Goal: Information Seeking & Learning: Learn about a topic

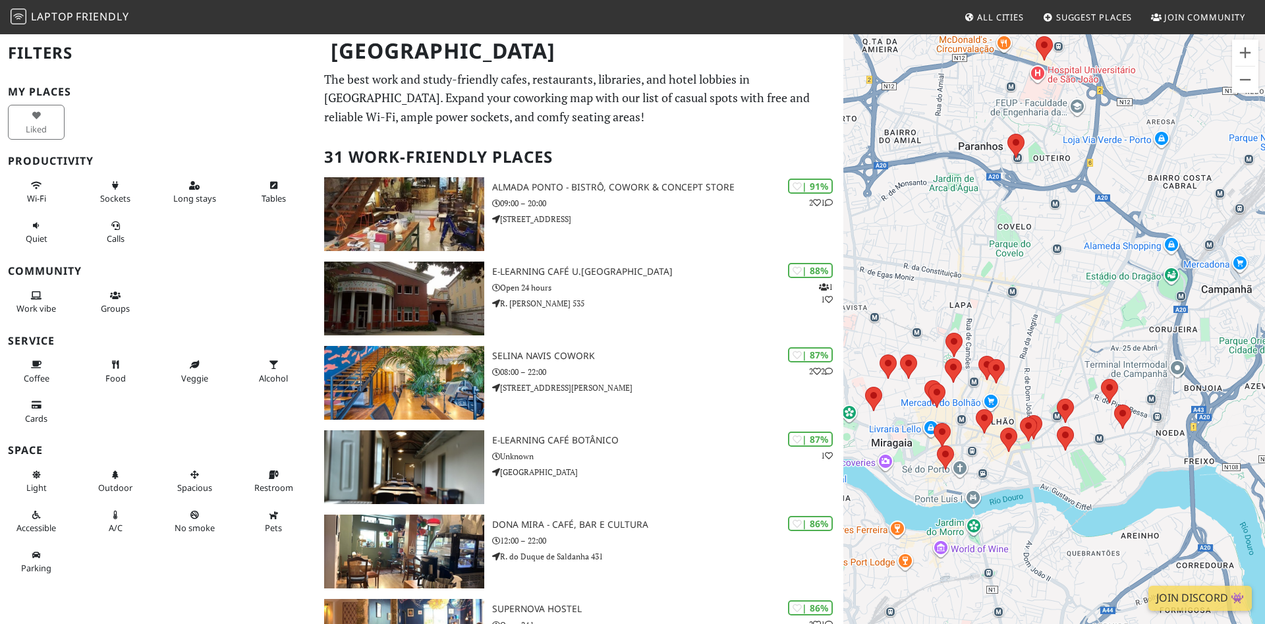
drag, startPoint x: 1170, startPoint y: 436, endPoint x: 1033, endPoint y: 387, distance: 145.3
click at [1033, 387] on div at bounding box center [1055, 345] width 422 height 624
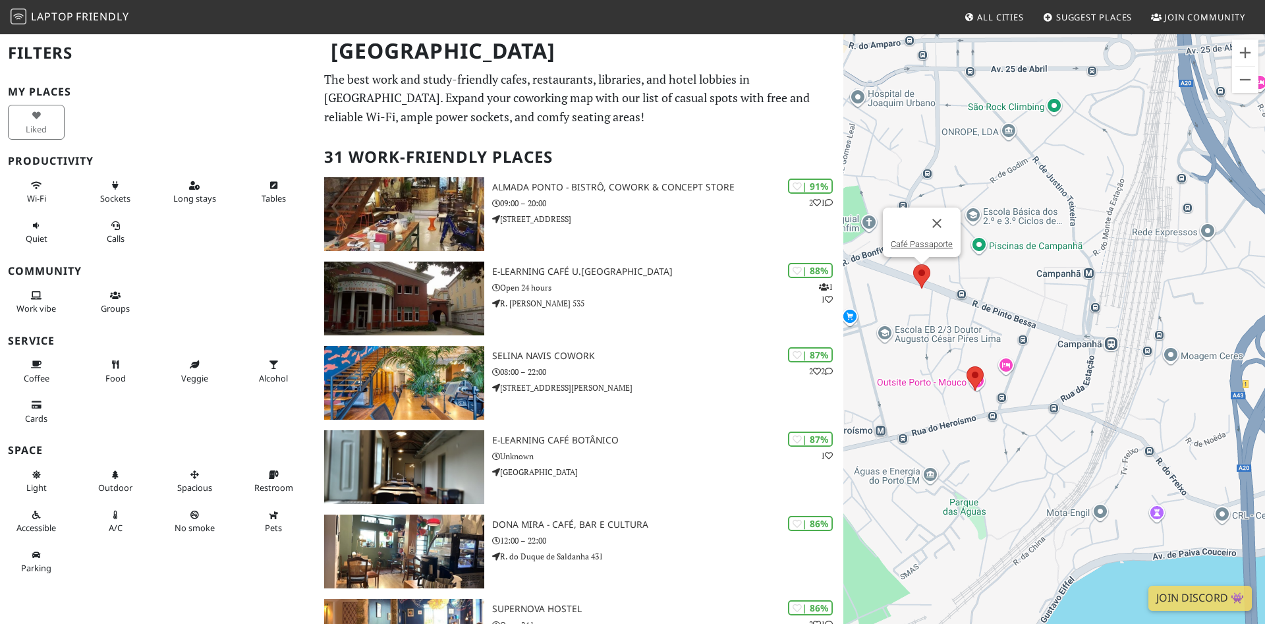
click at [913, 264] on area at bounding box center [913, 264] width 0 height 0
click at [967, 366] on area at bounding box center [967, 366] width 0 height 0
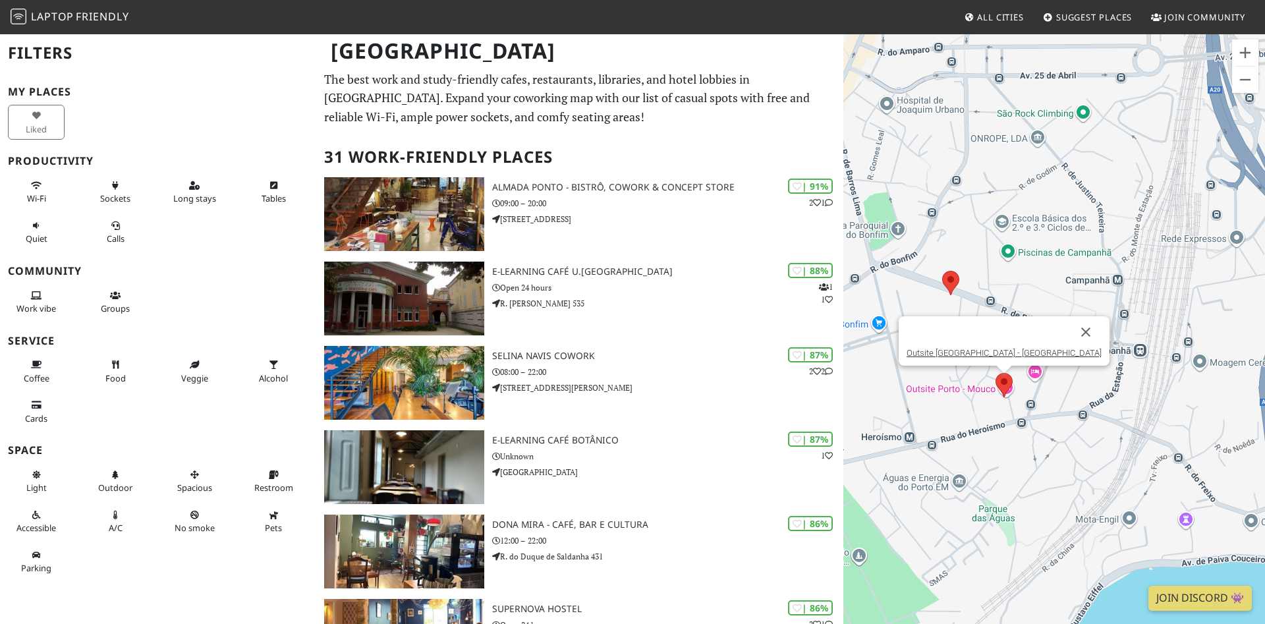
drag, startPoint x: 945, startPoint y: 399, endPoint x: 982, endPoint y: 407, distance: 37.9
click at [982, 407] on div "Outsite [GEOGRAPHIC_DATA] - [GEOGRAPHIC_DATA]" at bounding box center [1055, 345] width 422 height 624
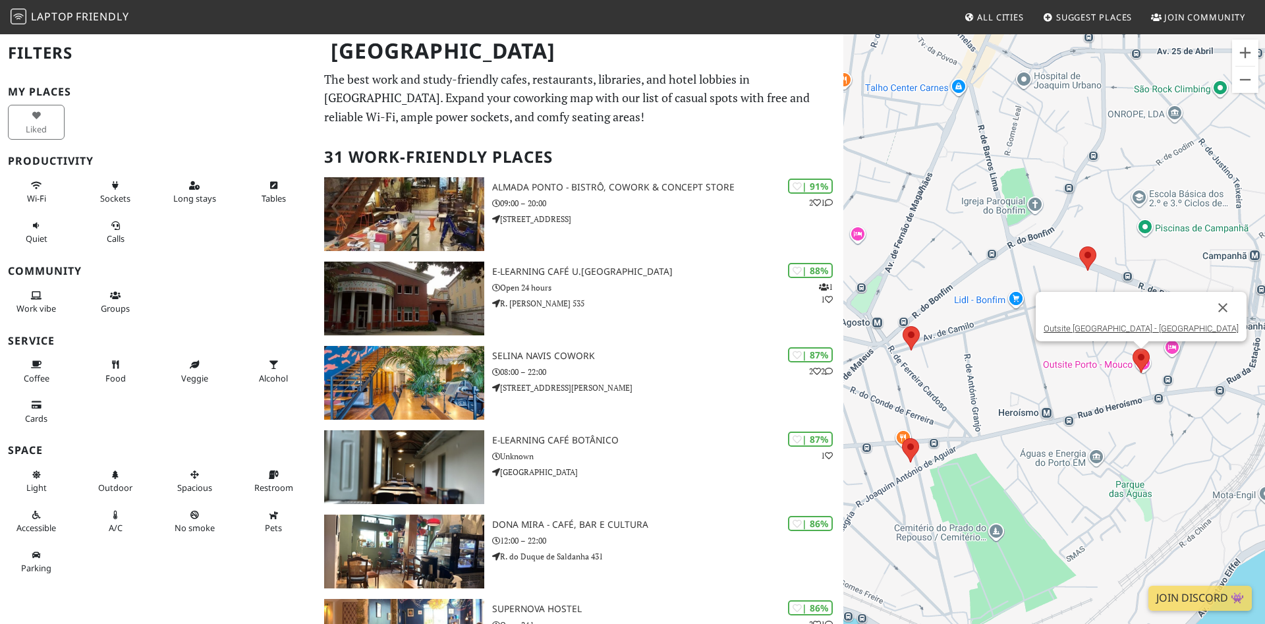
drag, startPoint x: 899, startPoint y: 388, endPoint x: 1031, endPoint y: 362, distance: 135.1
click at [1031, 362] on div "Outsite [GEOGRAPHIC_DATA] - [GEOGRAPHIC_DATA]" at bounding box center [1055, 345] width 422 height 624
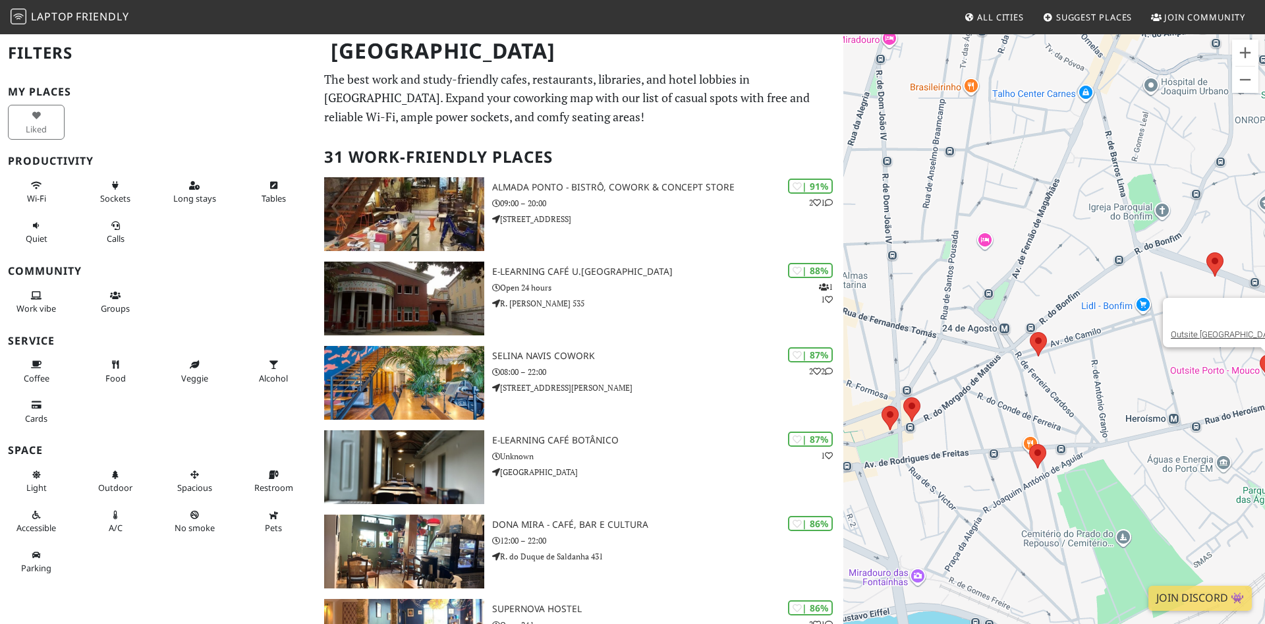
drag, startPoint x: 919, startPoint y: 405, endPoint x: 1012, endPoint y: 411, distance: 93.8
click at [1012, 411] on div "Outsite [GEOGRAPHIC_DATA] - [GEOGRAPHIC_DATA]" at bounding box center [1055, 345] width 422 height 624
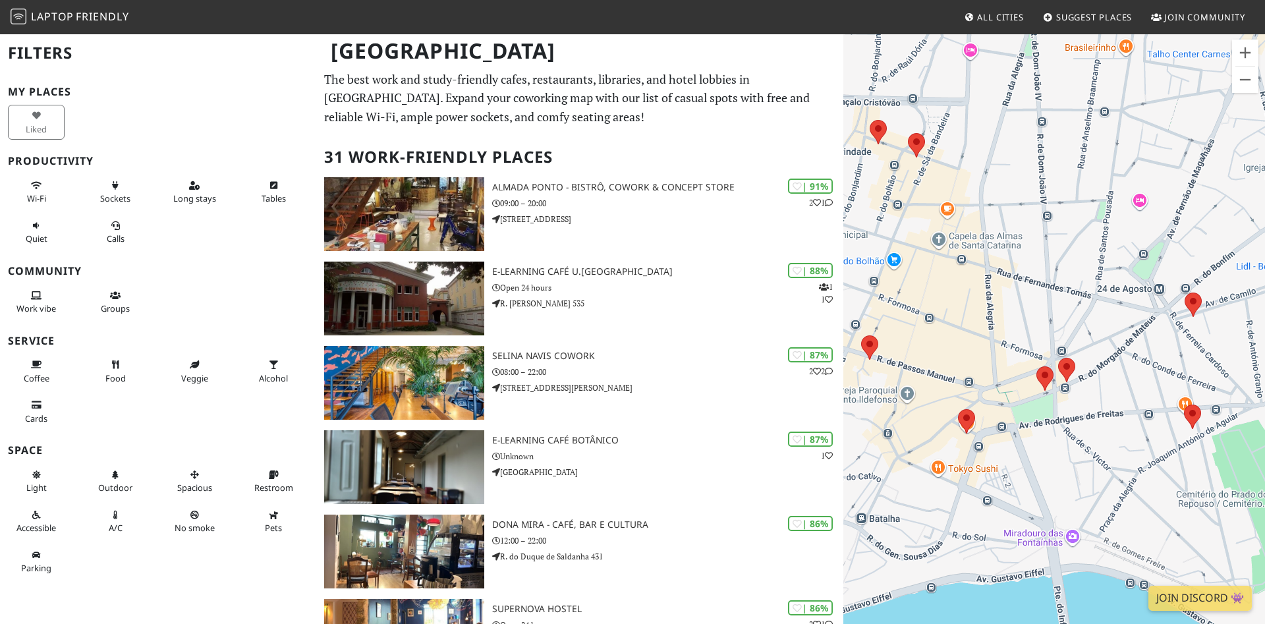
drag, startPoint x: 911, startPoint y: 451, endPoint x: 1025, endPoint y: 407, distance: 122.0
click at [1025, 407] on div "Outsite [GEOGRAPHIC_DATA] - [GEOGRAPHIC_DATA]" at bounding box center [1055, 345] width 422 height 624
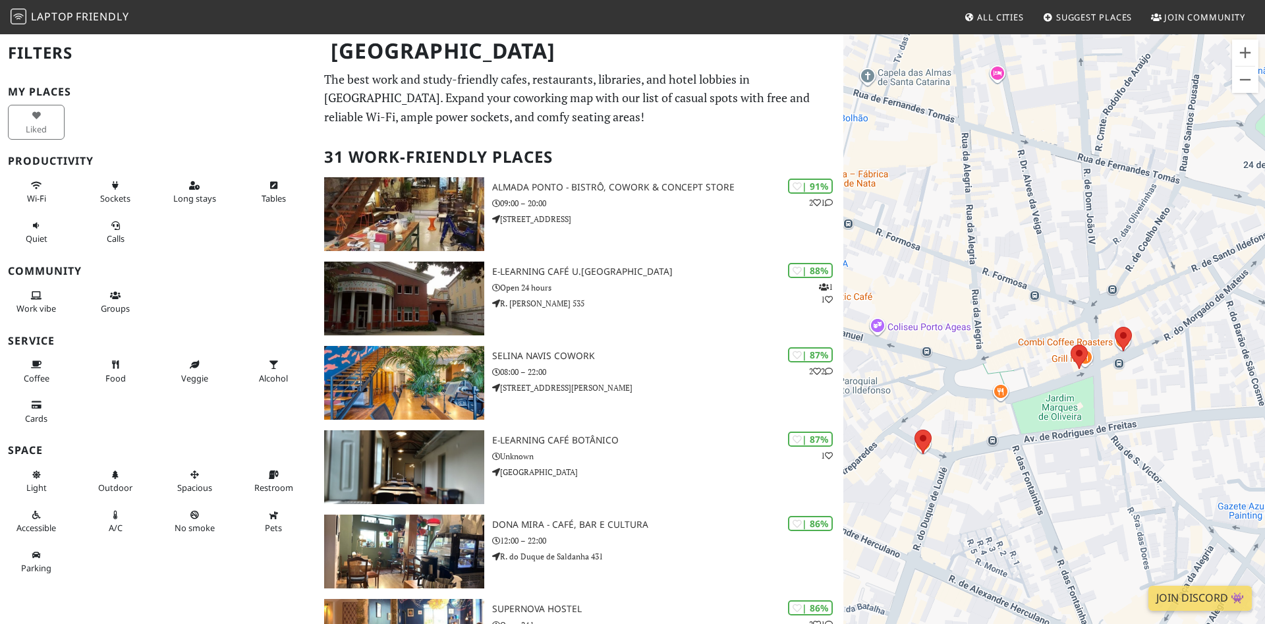
drag, startPoint x: 1114, startPoint y: 415, endPoint x: 1154, endPoint y: 378, distance: 54.1
click at [1154, 378] on div "Outsite [GEOGRAPHIC_DATA] - [GEOGRAPHIC_DATA]" at bounding box center [1055, 345] width 422 height 624
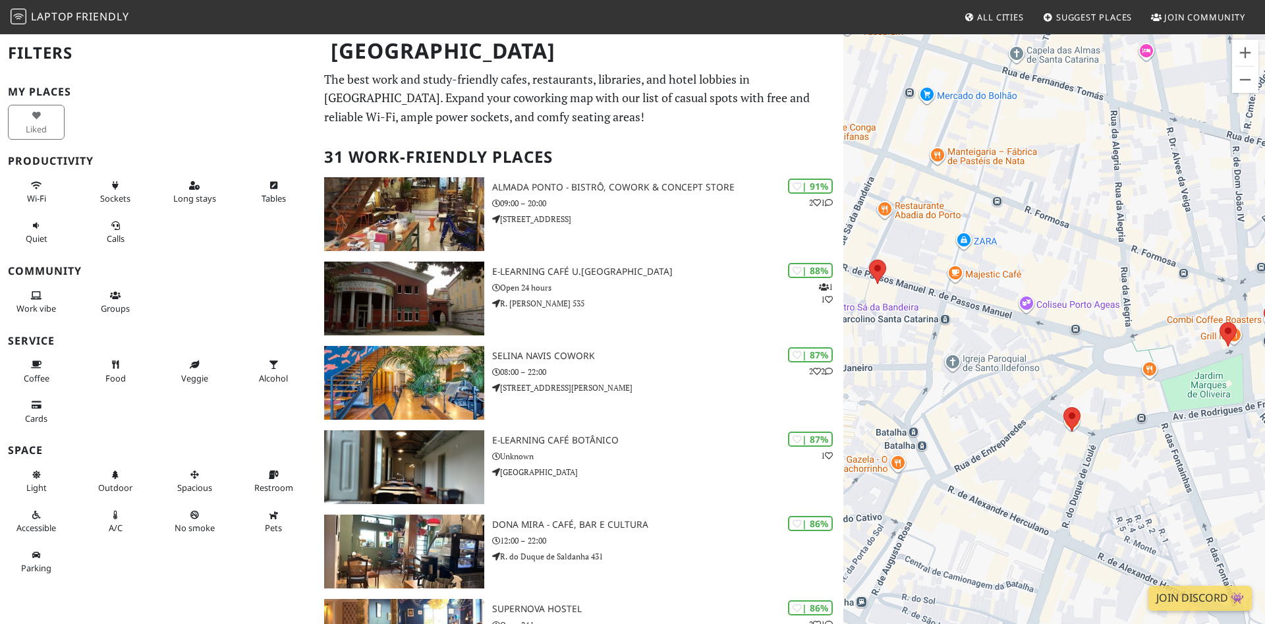
drag, startPoint x: 971, startPoint y: 376, endPoint x: 1124, endPoint y: 353, distance: 155.2
click at [1124, 353] on div "Outsite [GEOGRAPHIC_DATA] - [GEOGRAPHIC_DATA]" at bounding box center [1055, 345] width 422 height 624
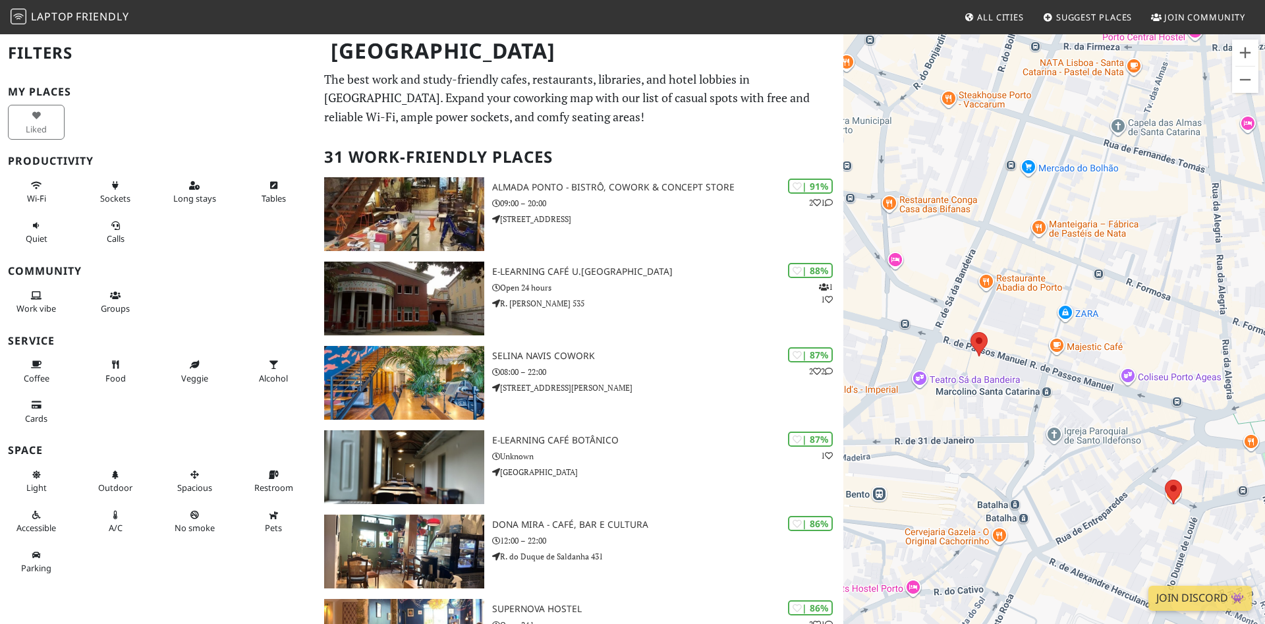
drag, startPoint x: 948, startPoint y: 397, endPoint x: 1054, endPoint y: 471, distance: 128.7
click at [1054, 471] on div "Outsite [GEOGRAPHIC_DATA] - [GEOGRAPHIC_DATA]" at bounding box center [1055, 345] width 422 height 624
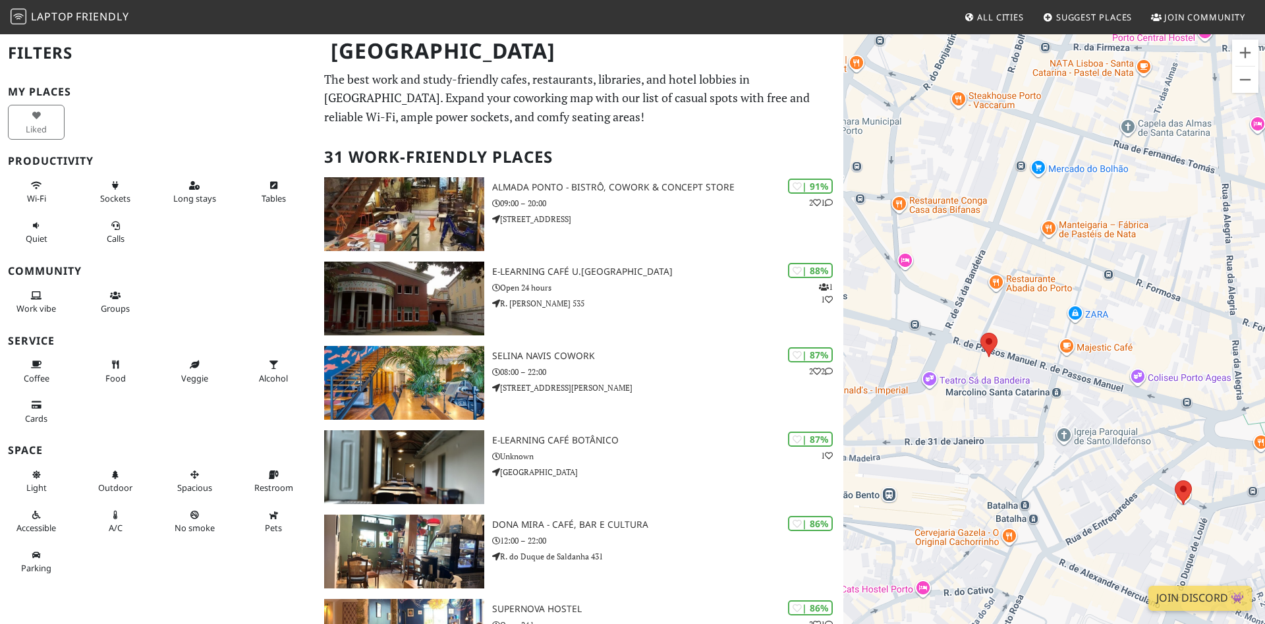
drag, startPoint x: 901, startPoint y: 418, endPoint x: 910, endPoint y: 418, distance: 9.2
click at [910, 418] on div "Outsite [GEOGRAPHIC_DATA] - [GEOGRAPHIC_DATA]" at bounding box center [1055, 345] width 422 height 624
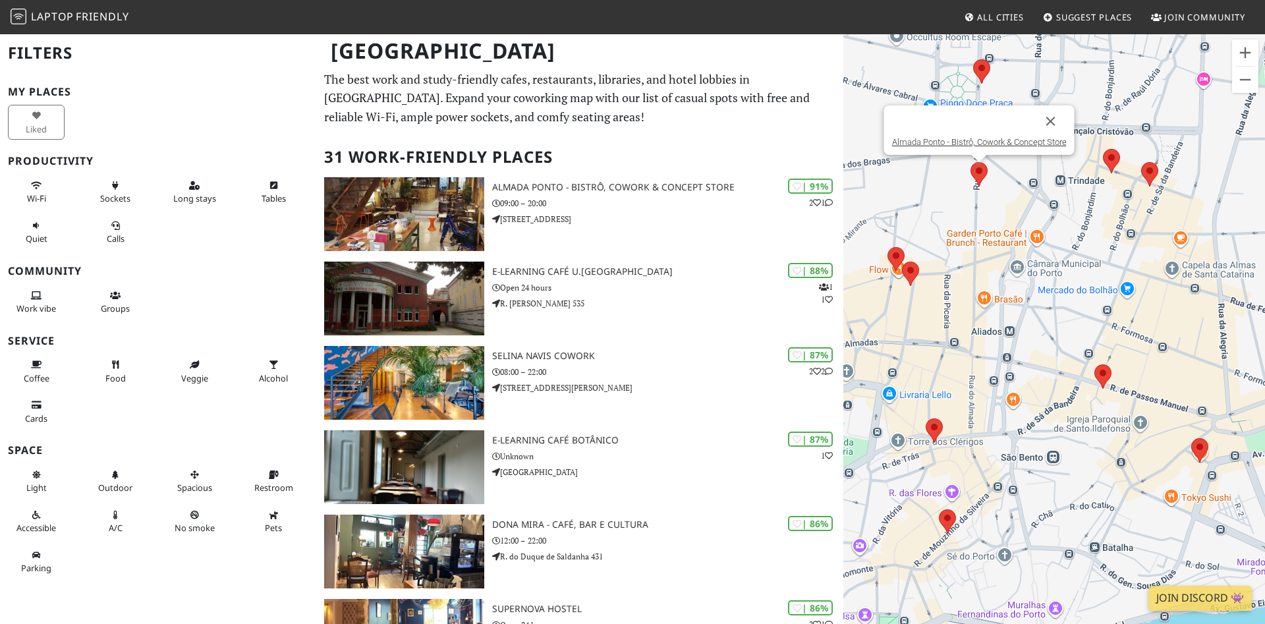
click at [971, 162] on area at bounding box center [971, 162] width 0 height 0
click at [1141, 162] on area at bounding box center [1141, 162] width 0 height 0
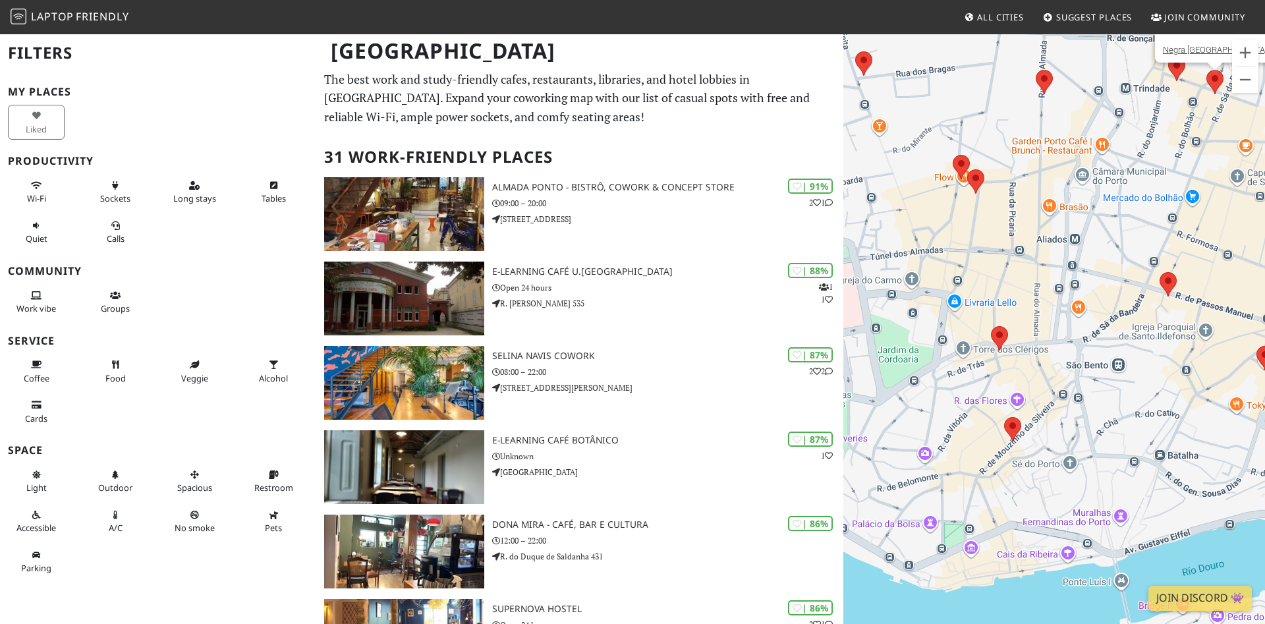
drag, startPoint x: 942, startPoint y: 385, endPoint x: 1008, endPoint y: 292, distance: 114.3
click at [1008, 292] on div "Negra [GEOGRAPHIC_DATA]" at bounding box center [1055, 345] width 422 height 624
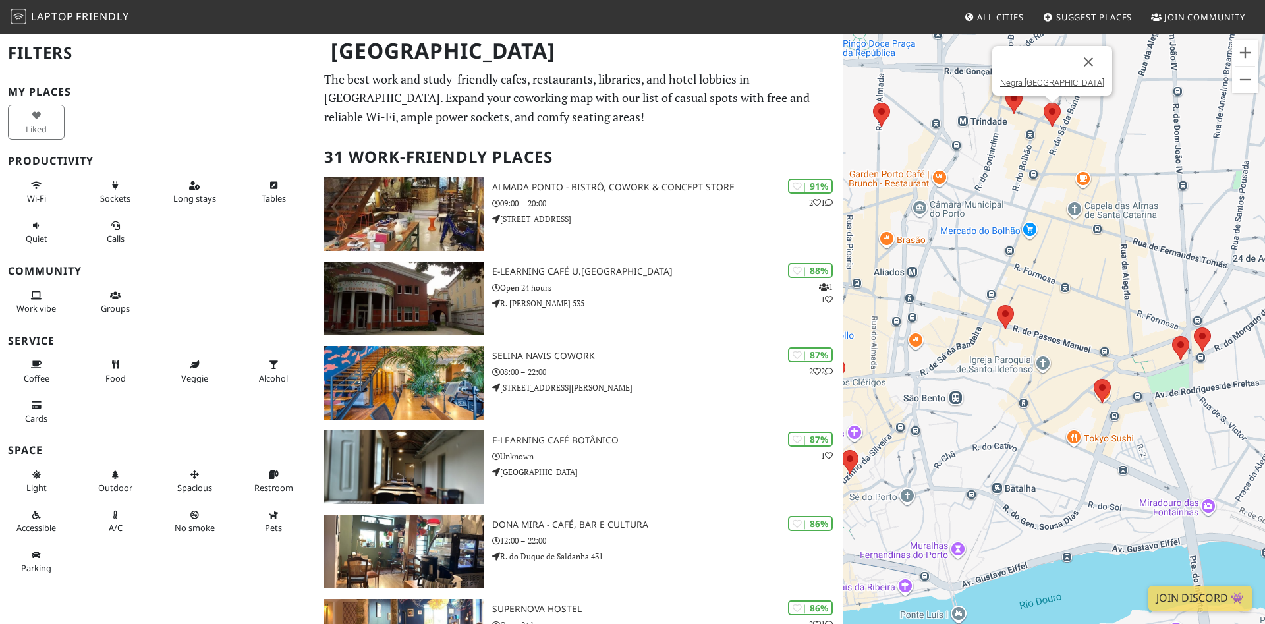
drag, startPoint x: 1155, startPoint y: 334, endPoint x: 1000, endPoint y: 368, distance: 158.5
click at [1000, 368] on div "Negra [GEOGRAPHIC_DATA]" at bounding box center [1055, 345] width 422 height 624
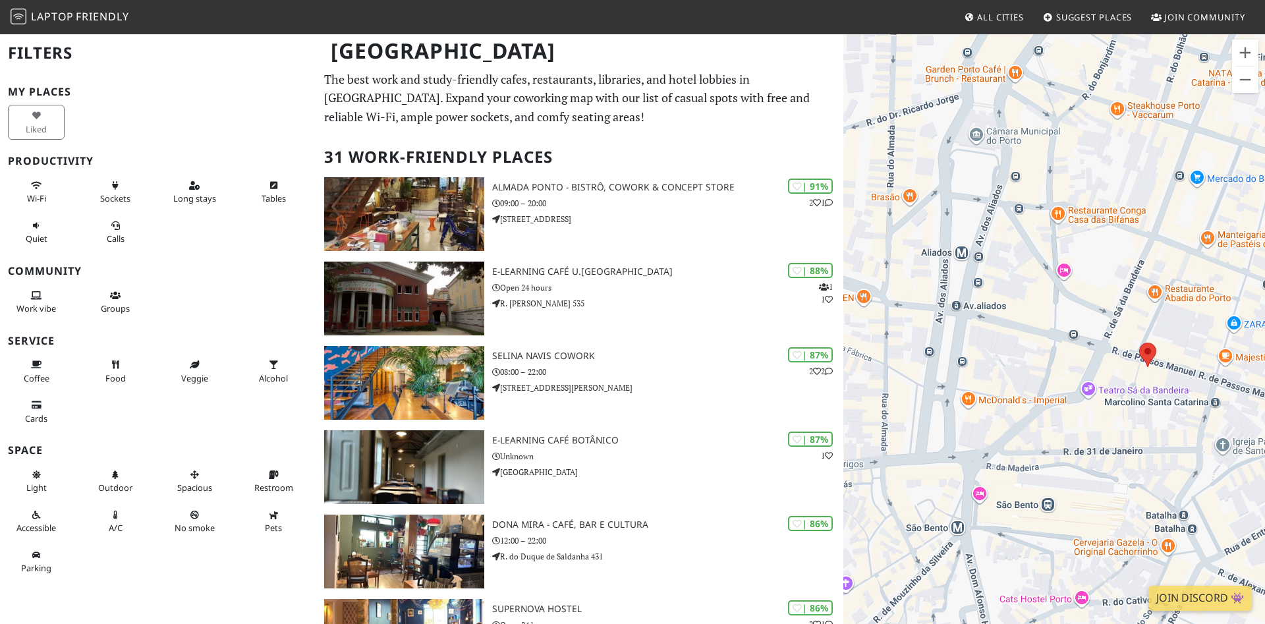
drag, startPoint x: 948, startPoint y: 293, endPoint x: 1089, endPoint y: 346, distance: 149.9
click at [1089, 346] on div "Negra [GEOGRAPHIC_DATA]" at bounding box center [1055, 345] width 422 height 624
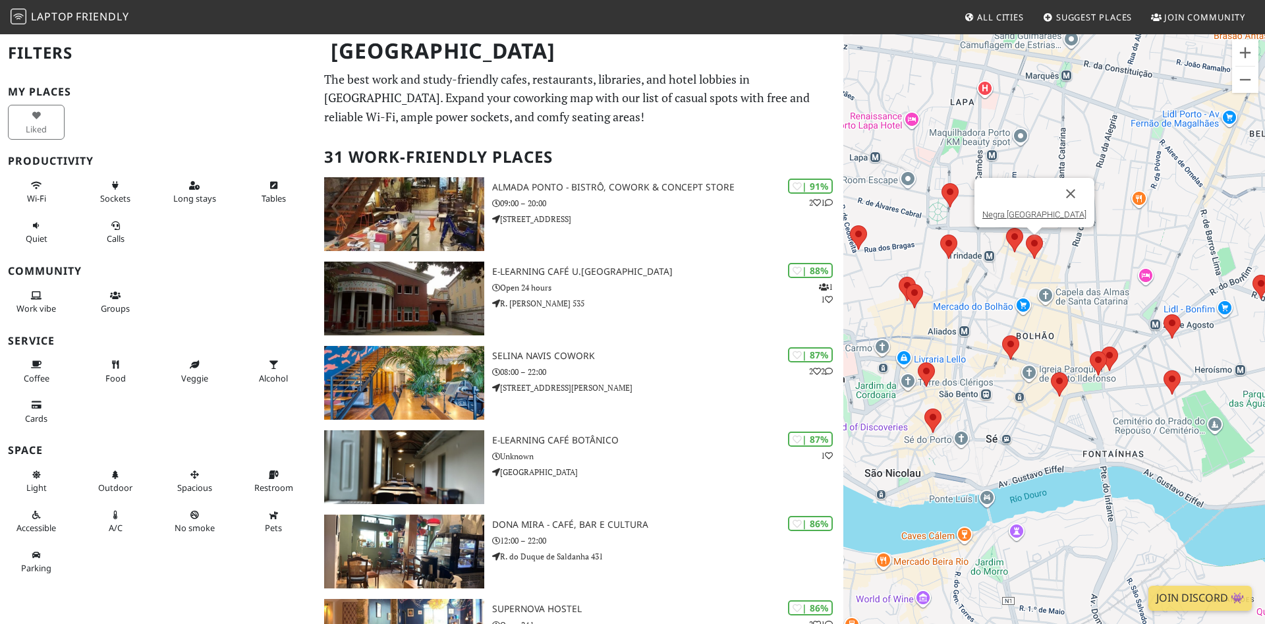
drag, startPoint x: 1156, startPoint y: 432, endPoint x: 999, endPoint y: 437, distance: 156.9
click at [999, 437] on div "Negra [GEOGRAPHIC_DATA]" at bounding box center [1055, 345] width 422 height 624
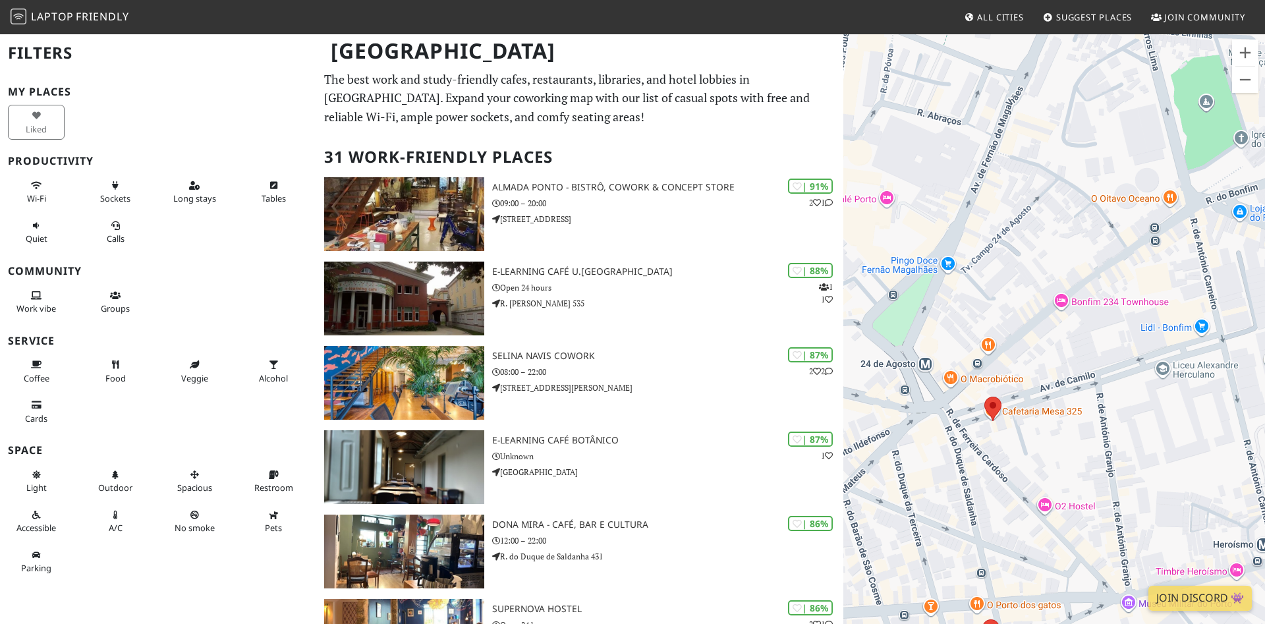
drag, startPoint x: 1025, startPoint y: 299, endPoint x: 813, endPoint y: 442, distance: 256.4
click at [844, 442] on div "Negra [GEOGRAPHIC_DATA]" at bounding box center [1055, 345] width 422 height 624
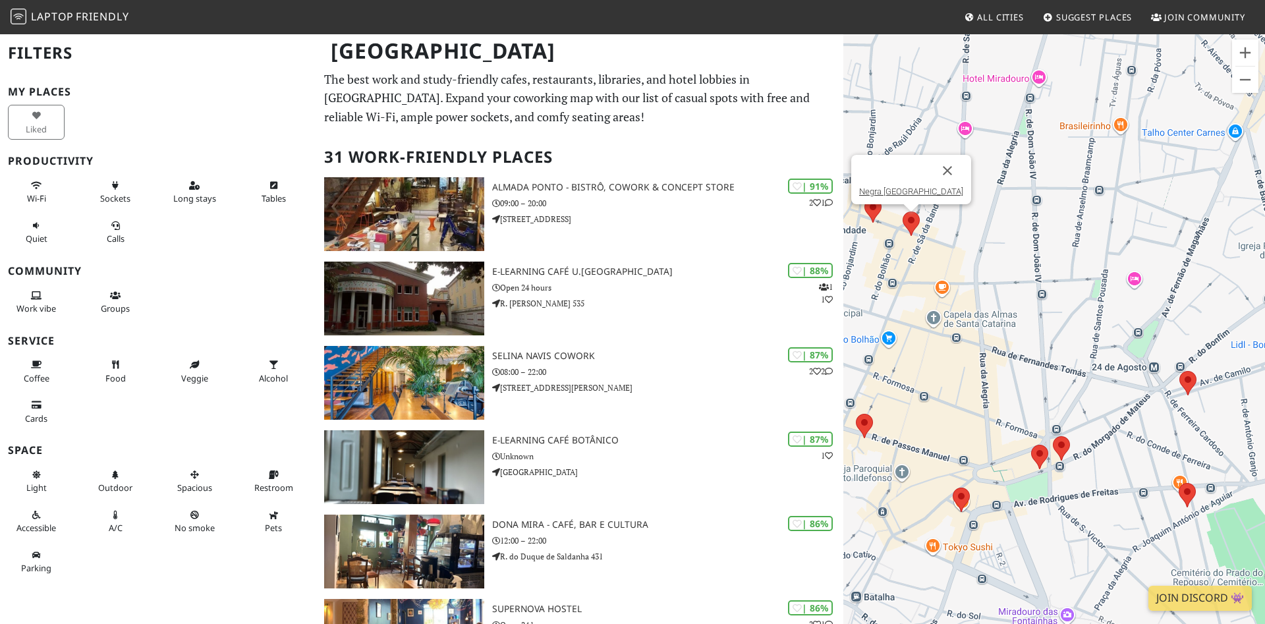
drag, startPoint x: 1041, startPoint y: 370, endPoint x: 1146, endPoint y: 349, distance: 107.0
click at [1146, 349] on div "Negra [GEOGRAPHIC_DATA]" at bounding box center [1055, 345] width 422 height 624
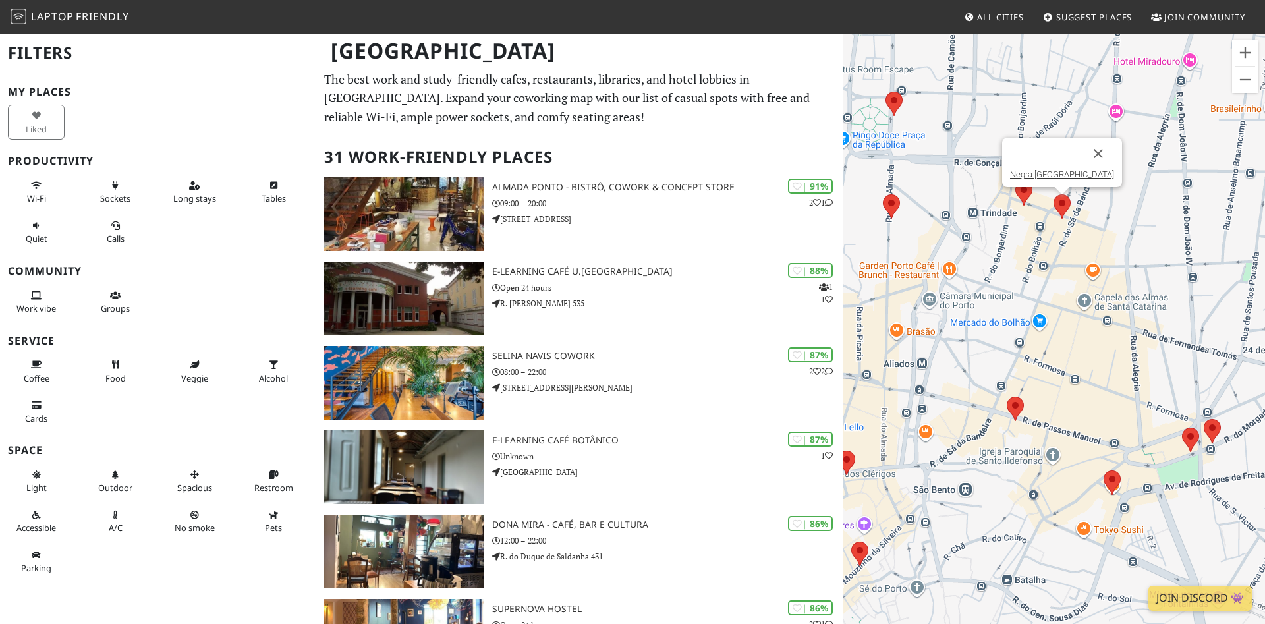
drag, startPoint x: 917, startPoint y: 294, endPoint x: 1048, endPoint y: 275, distance: 132.4
click at [1048, 275] on div "Negra [GEOGRAPHIC_DATA]" at bounding box center [1055, 345] width 422 height 624
drag, startPoint x: 1086, startPoint y: 289, endPoint x: 1074, endPoint y: 319, distance: 32.2
click at [1074, 319] on div "Negra [GEOGRAPHIC_DATA]" at bounding box center [1055, 345] width 422 height 624
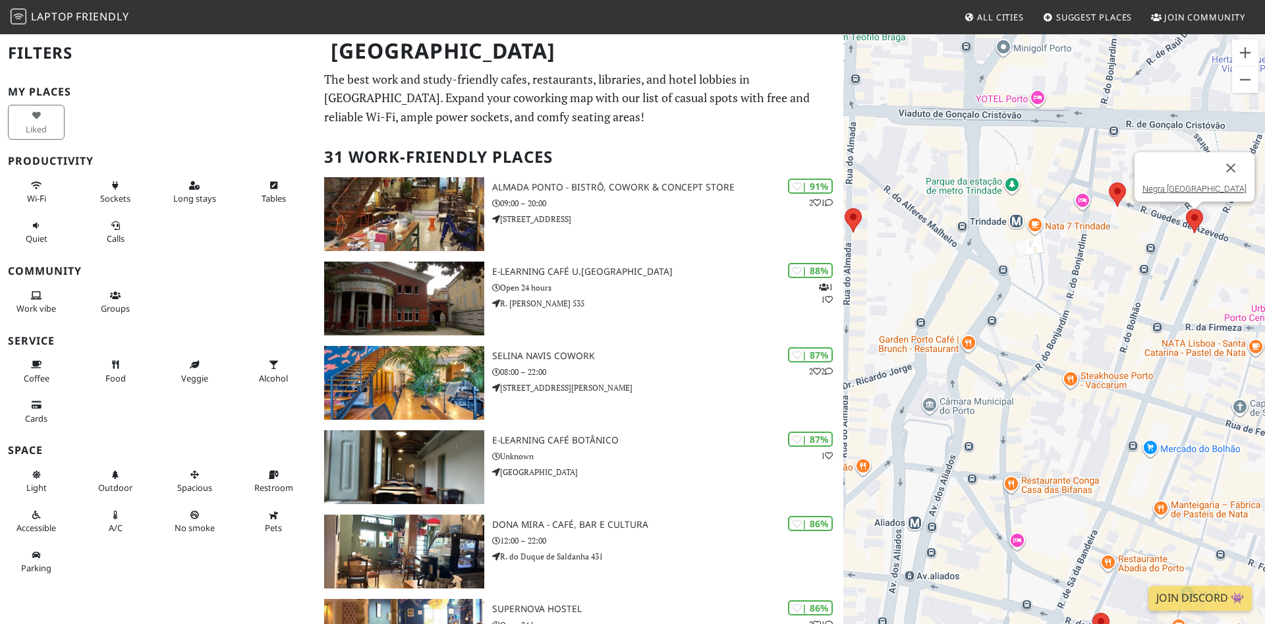
drag, startPoint x: 956, startPoint y: 337, endPoint x: 1112, endPoint y: 317, distance: 157.5
click at [1112, 317] on div "Negra [GEOGRAPHIC_DATA]" at bounding box center [1055, 345] width 422 height 624
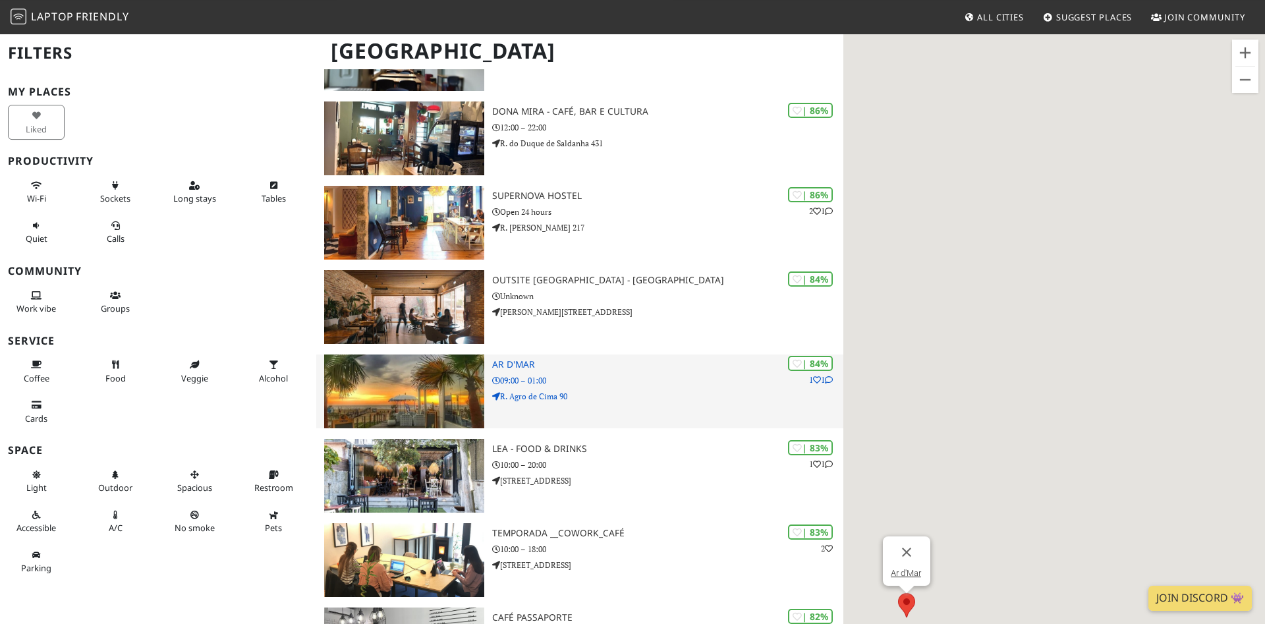
scroll to position [471, 0]
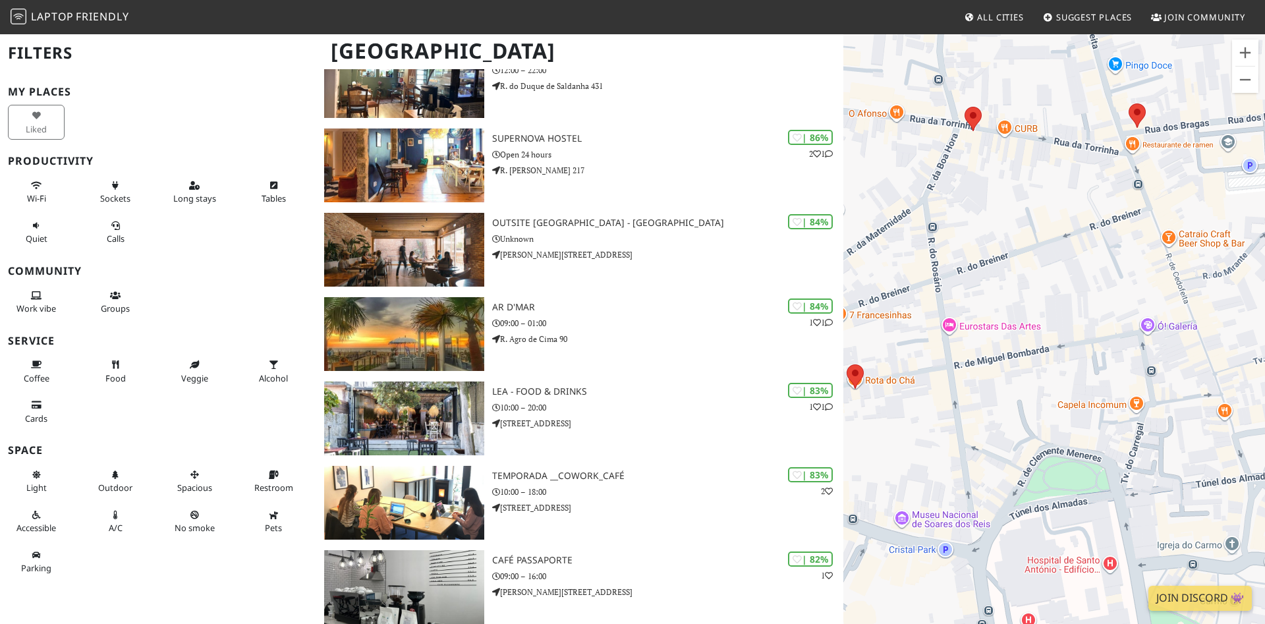
drag, startPoint x: 1212, startPoint y: 401, endPoint x: 1018, endPoint y: 379, distance: 195.0
click at [1018, 379] on div "Negra [GEOGRAPHIC_DATA]" at bounding box center [1055, 345] width 422 height 624
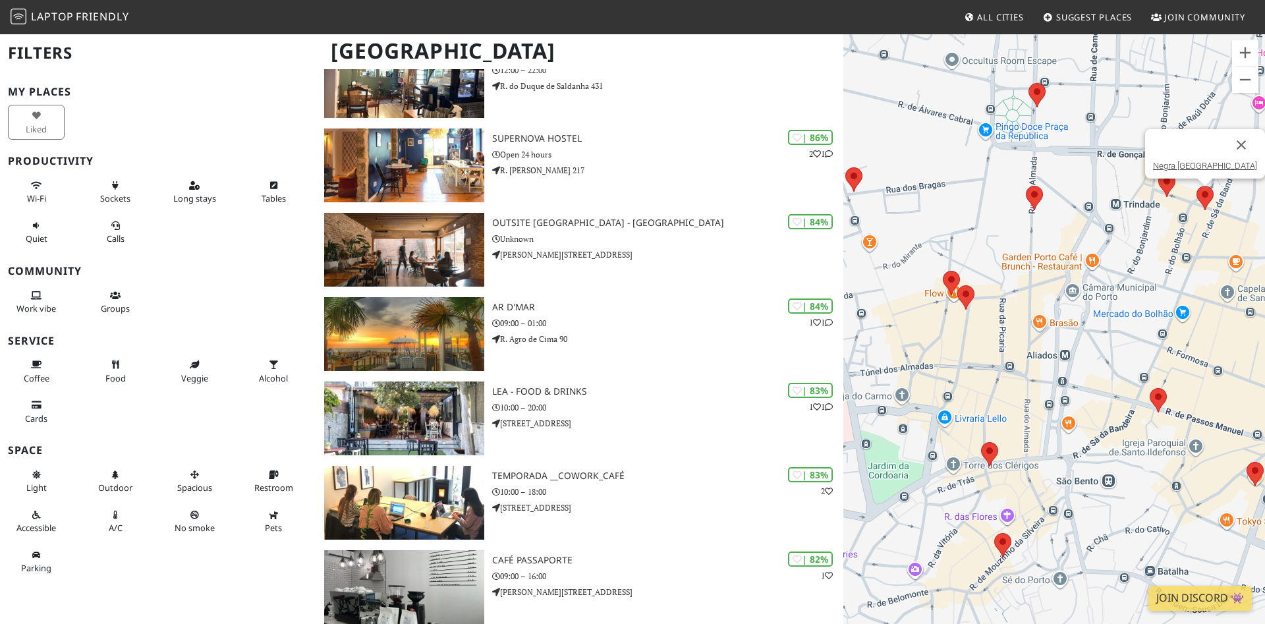
drag, startPoint x: 1116, startPoint y: 349, endPoint x: 885, endPoint y: 289, distance: 239.0
click at [885, 289] on div "Negra [GEOGRAPHIC_DATA]" at bounding box center [1055, 345] width 422 height 624
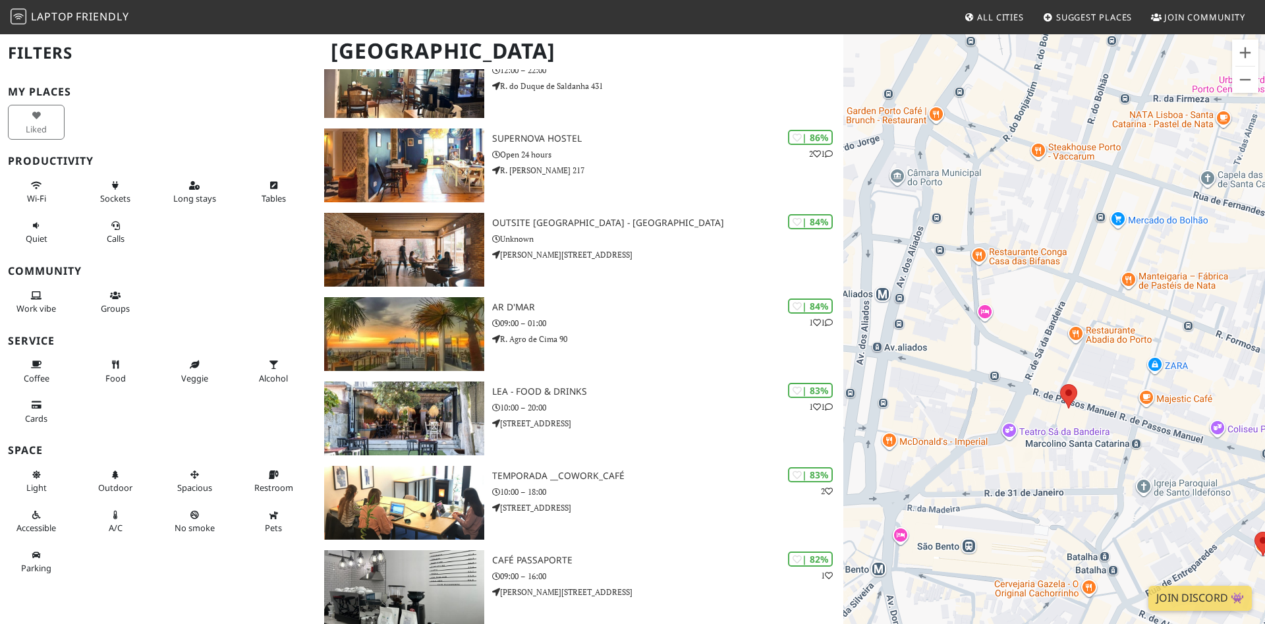
drag, startPoint x: 1093, startPoint y: 439, endPoint x: 907, endPoint y: 393, distance: 190.7
click at [907, 393] on div "Negra [GEOGRAPHIC_DATA]" at bounding box center [1055, 345] width 422 height 624
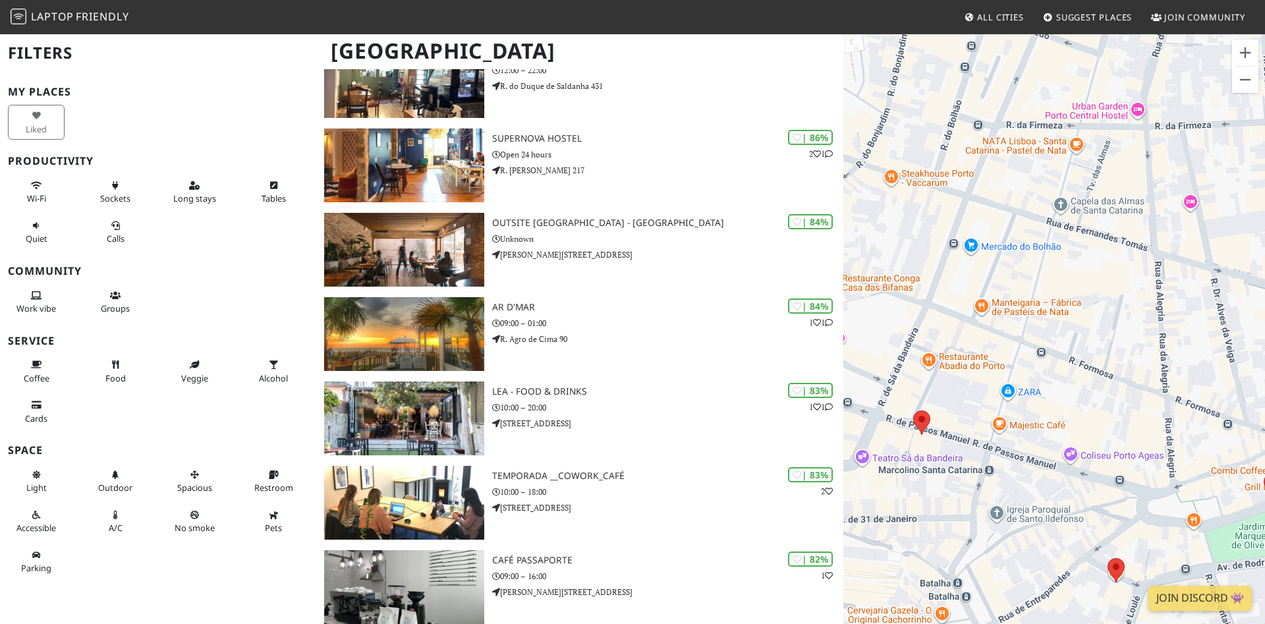
drag, startPoint x: 1193, startPoint y: 372, endPoint x: 1068, endPoint y: 395, distance: 127.3
click at [1068, 395] on div "Negra [GEOGRAPHIC_DATA]" at bounding box center [1055, 345] width 422 height 624
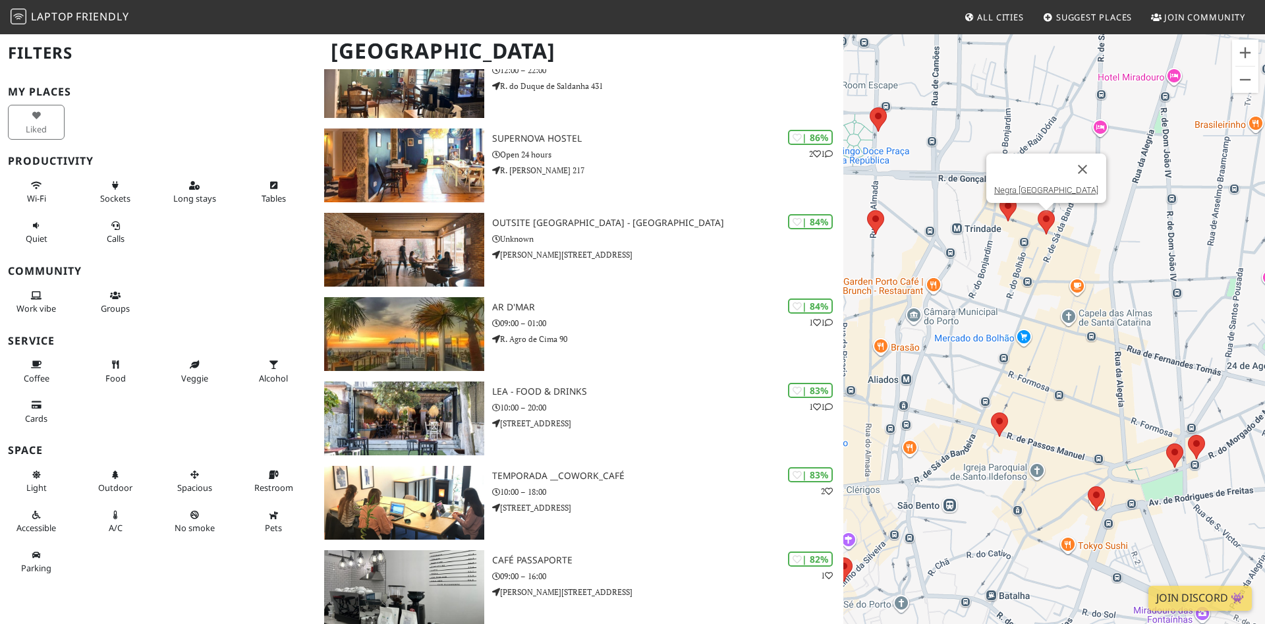
drag, startPoint x: 1100, startPoint y: 388, endPoint x: 1137, endPoint y: 451, distance: 73.2
click at [1137, 451] on div "Negra [GEOGRAPHIC_DATA]" at bounding box center [1055, 345] width 422 height 624
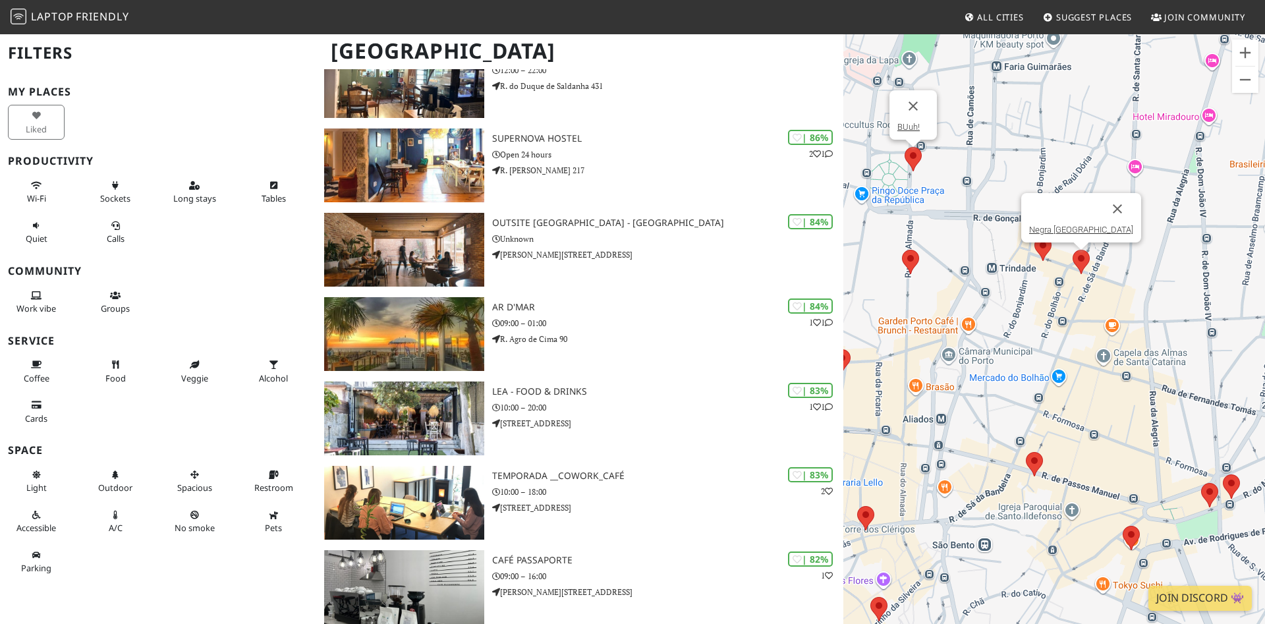
click at [905, 147] on area at bounding box center [905, 147] width 0 height 0
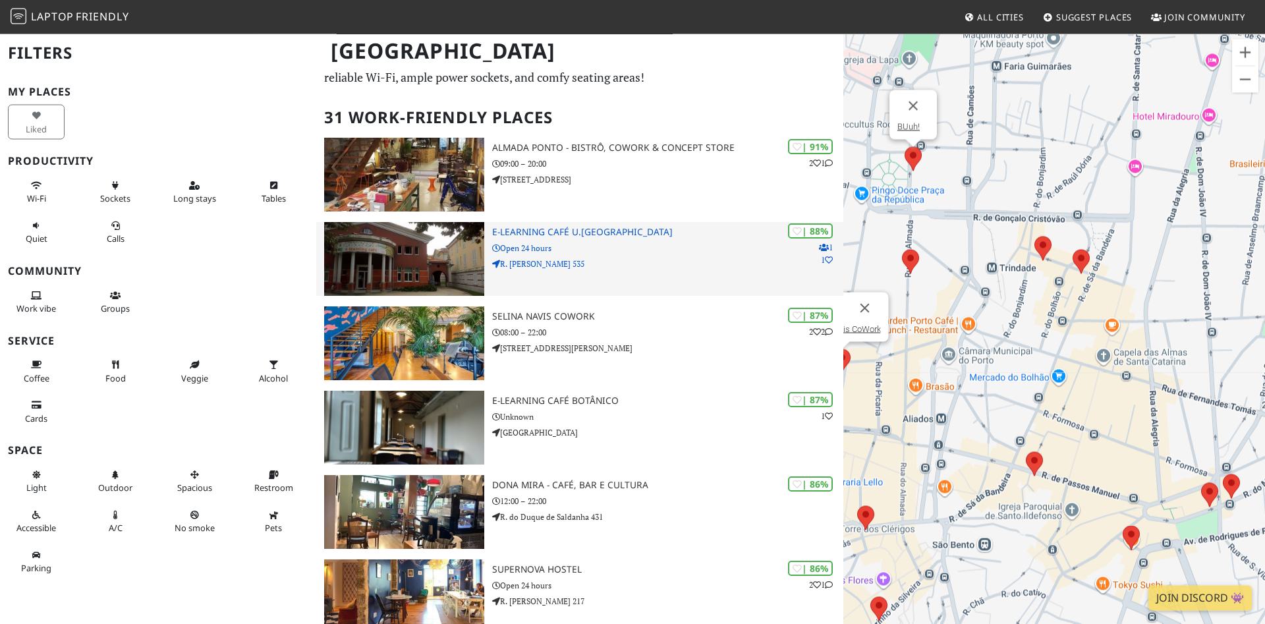
scroll to position [0, 0]
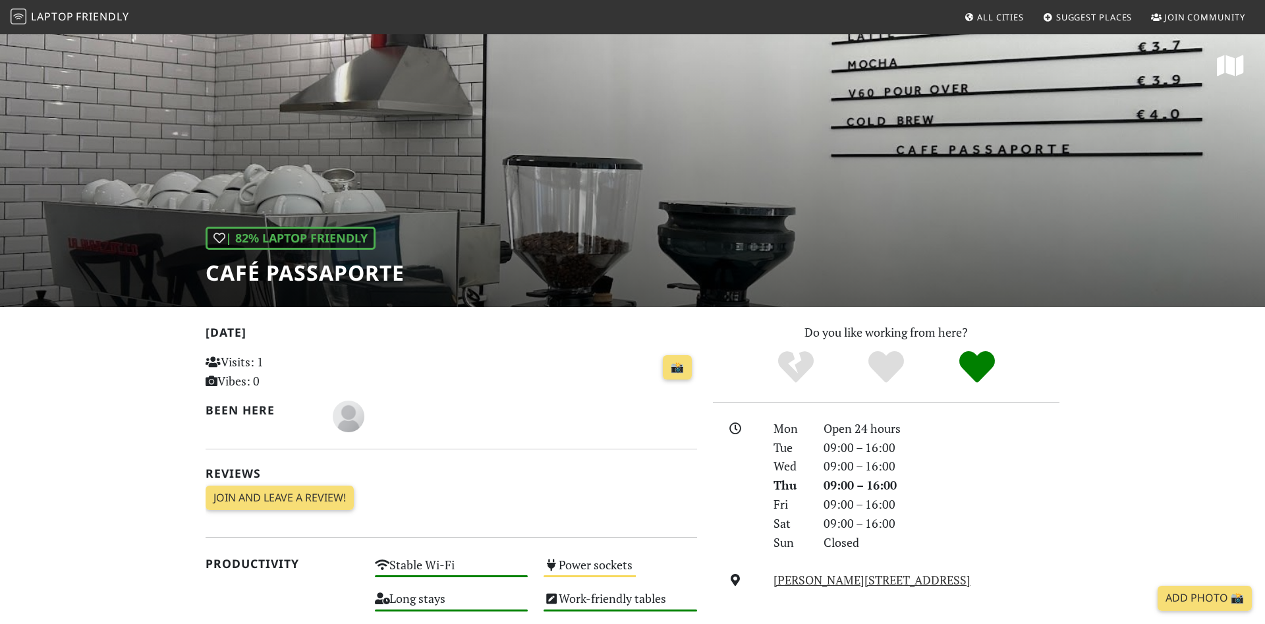
click at [844, 194] on div "| 82% Laptop Friendly Café Passaporte" at bounding box center [632, 170] width 1265 height 274
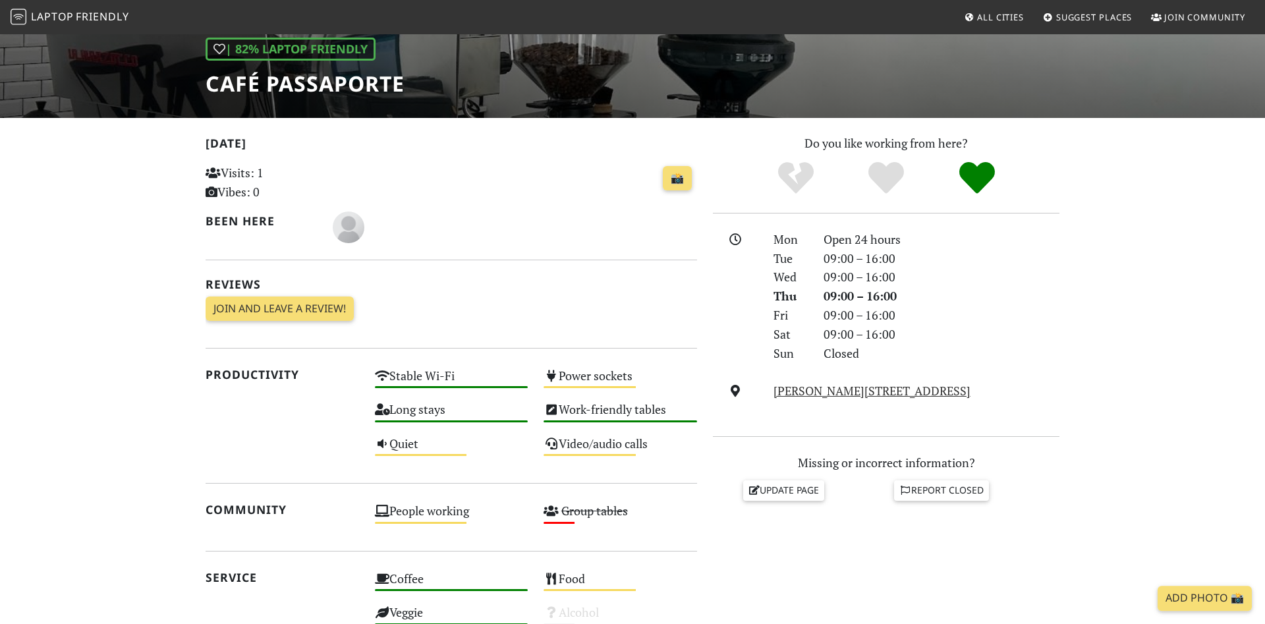
scroll to position [202, 0]
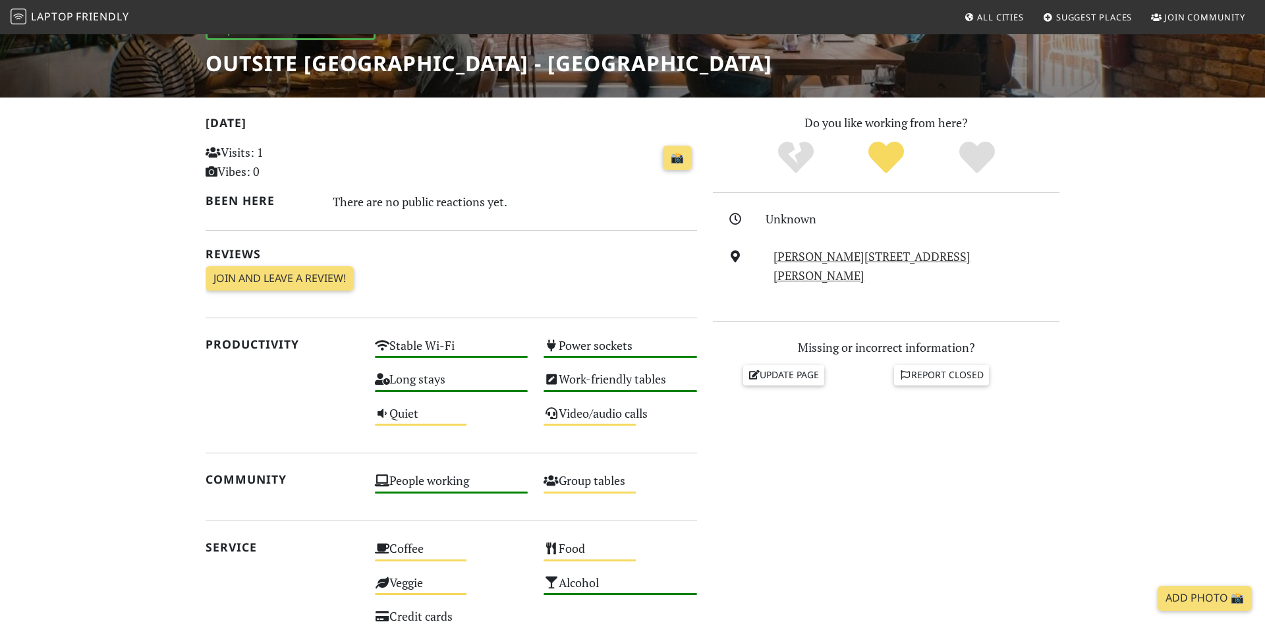
scroll to position [84, 0]
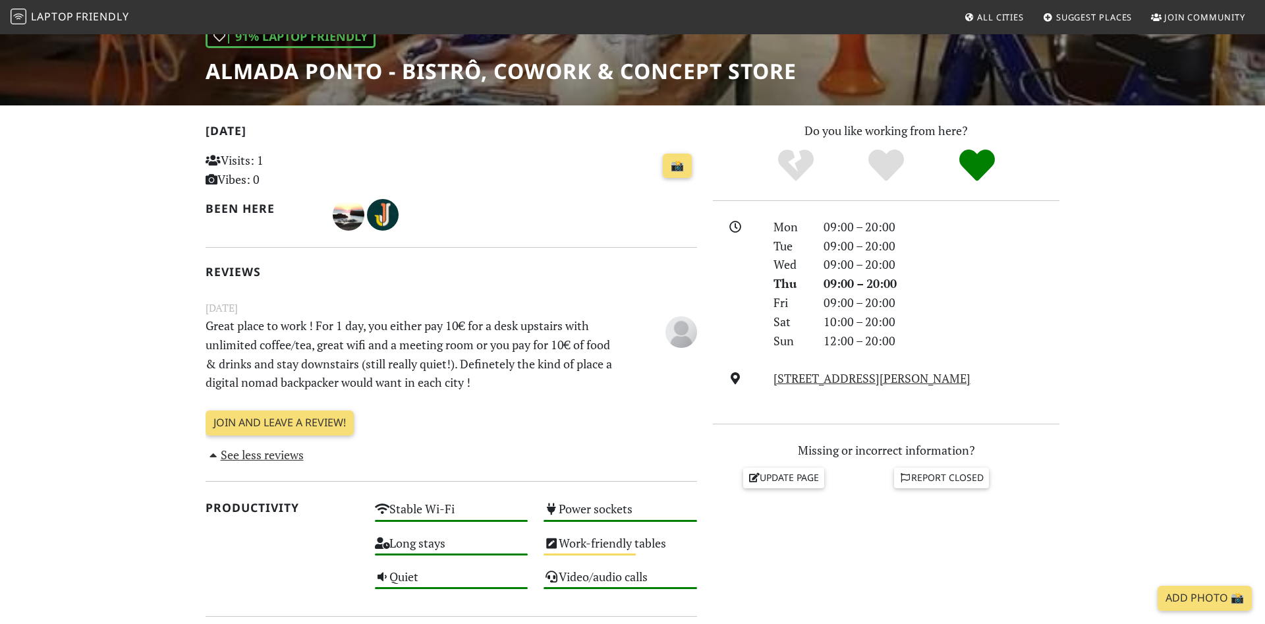
scroll to position [67, 0]
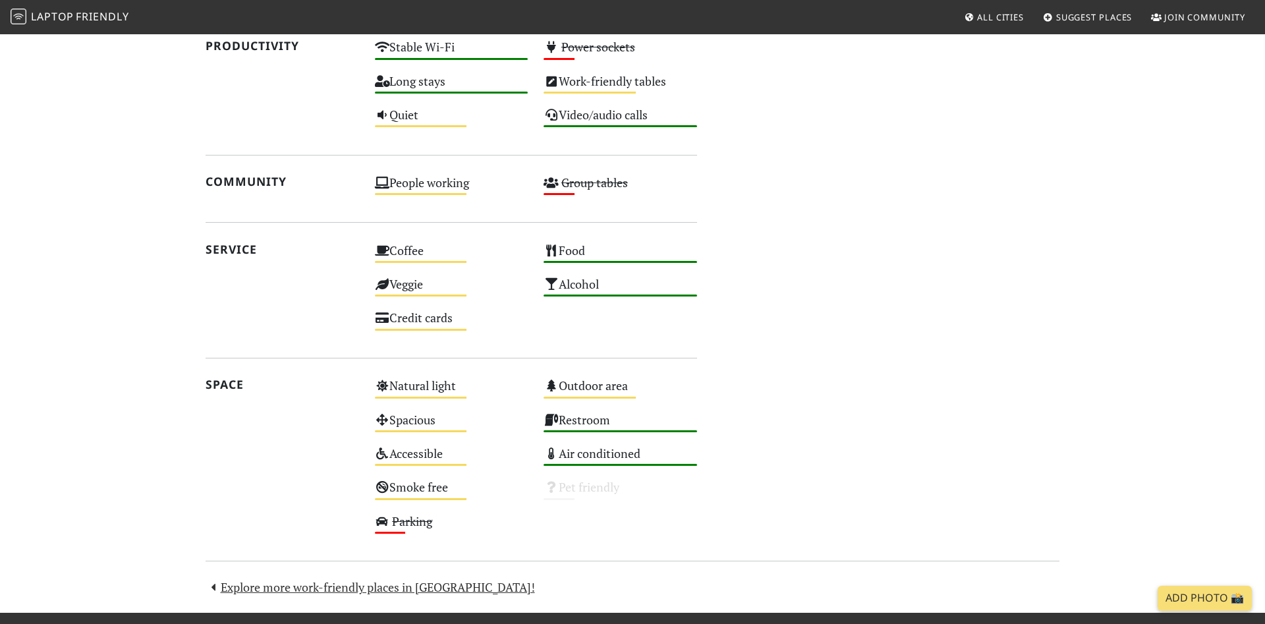
scroll to position [853, 0]
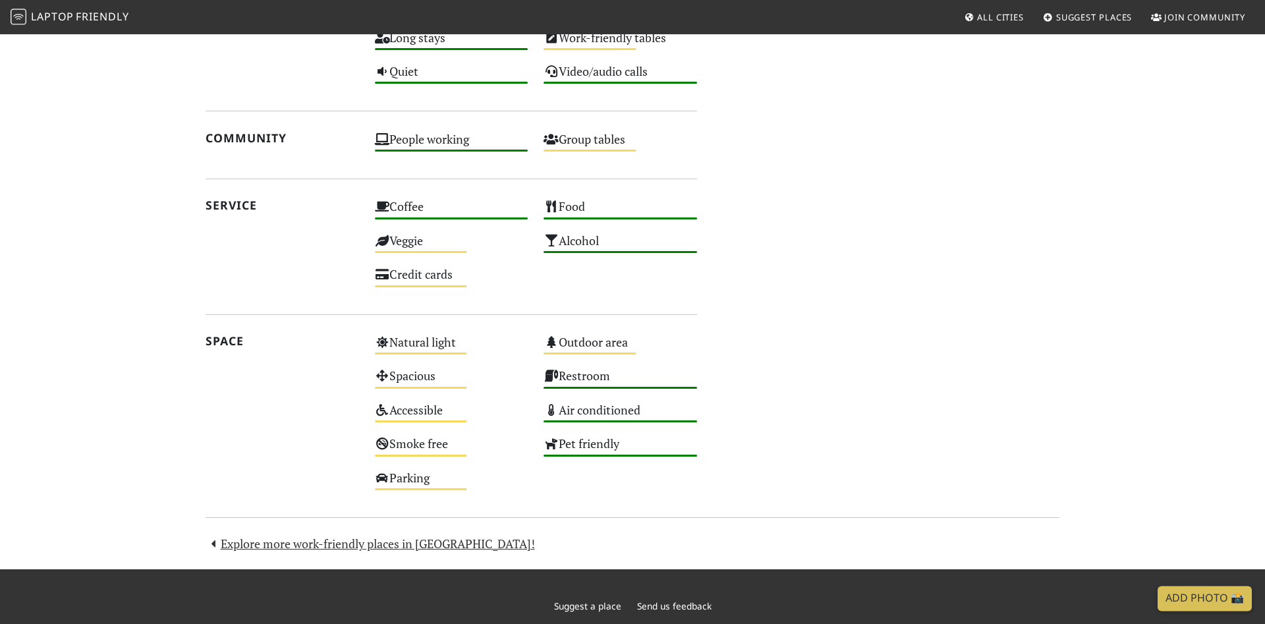
scroll to position [777, 0]
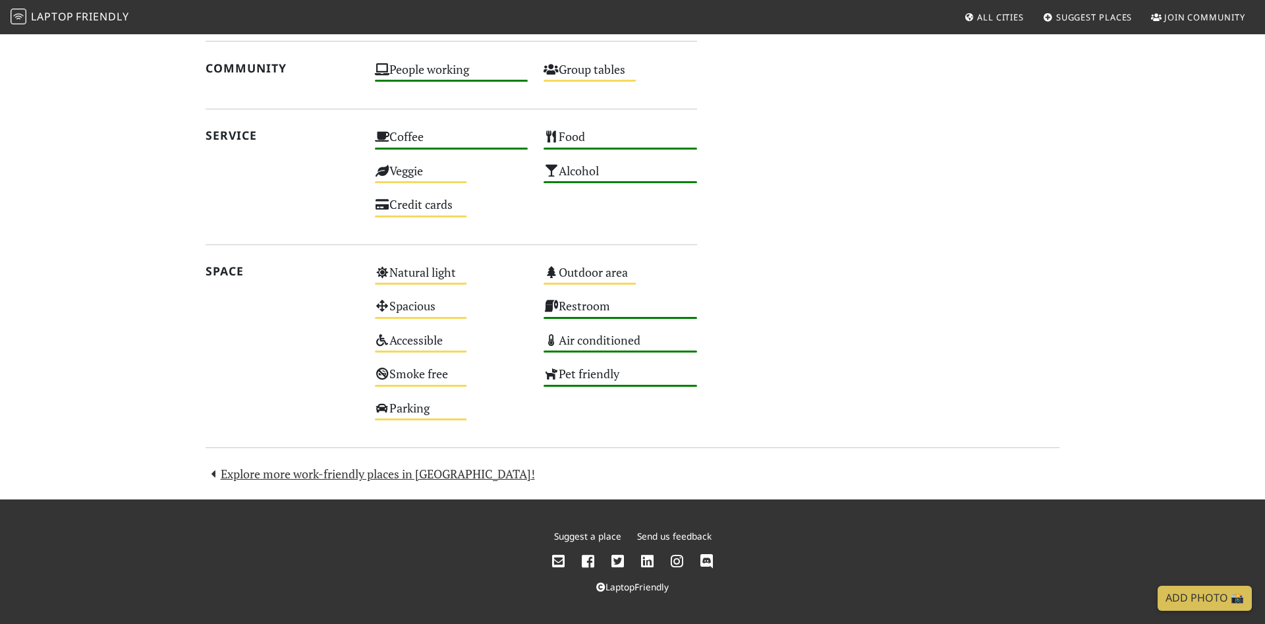
click at [361, 477] on link "Explore more work-friendly places in Porto!" at bounding box center [371, 474] width 330 height 16
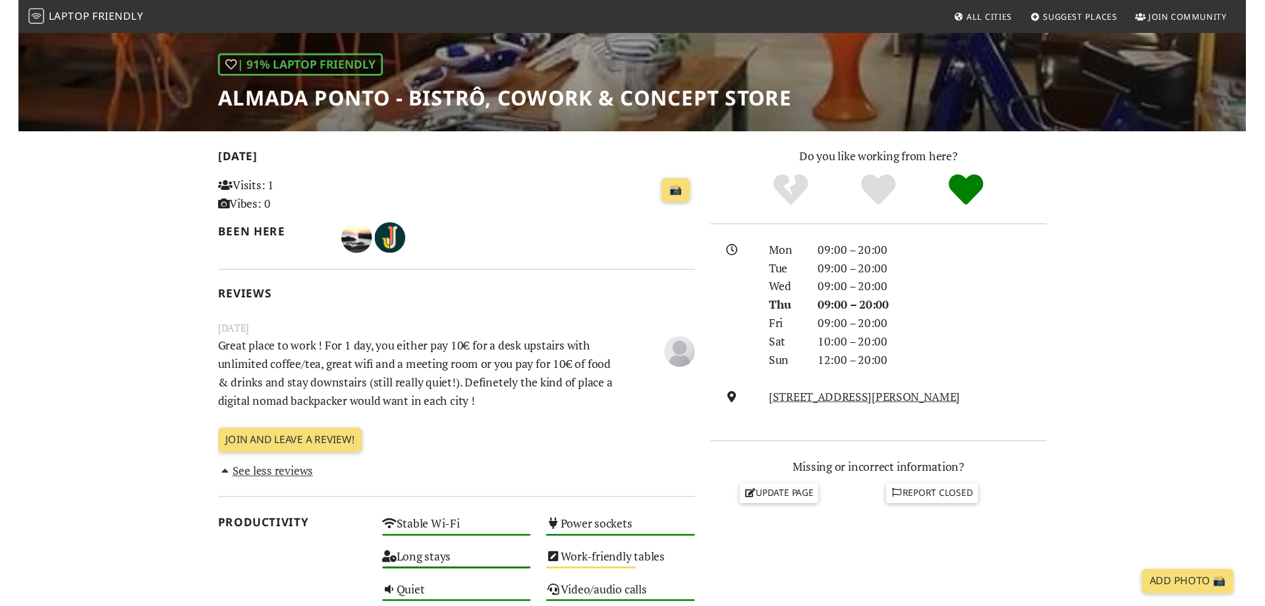
scroll to position [0, 0]
